Goal: Go to known website: Access a specific website the user already knows

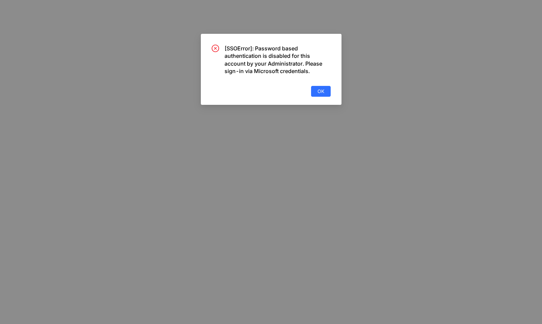
click at [318, 99] on div "[SSOError]: Password based authentication is disabled for this account by your …" at bounding box center [271, 69] width 141 height 71
click at [317, 95] on span "OK" at bounding box center [320, 91] width 7 height 7
